Goal: Transaction & Acquisition: Purchase product/service

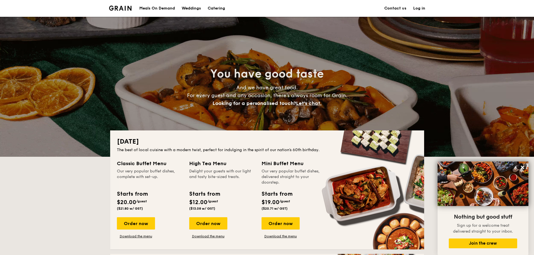
click at [168, 8] on div "Meals On Demand" at bounding box center [157, 8] width 36 height 17
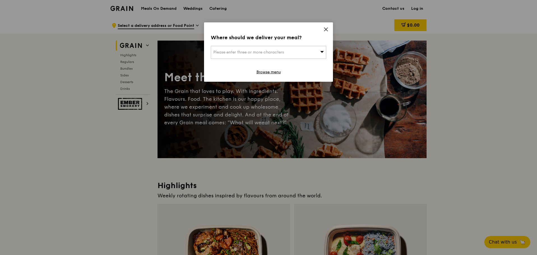
click at [325, 30] on icon at bounding box center [325, 29] width 3 height 3
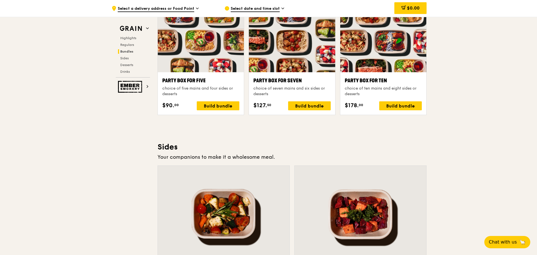
scroll to position [1067, 0]
